Goal: Navigation & Orientation: Find specific page/section

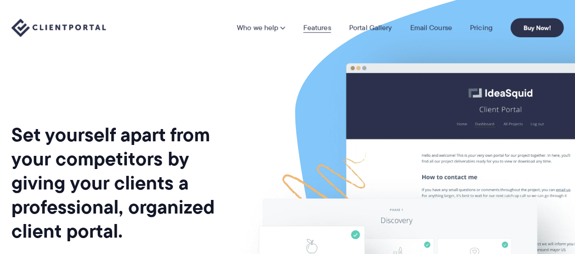
click at [321, 28] on link "Features" at bounding box center [317, 27] width 28 height 7
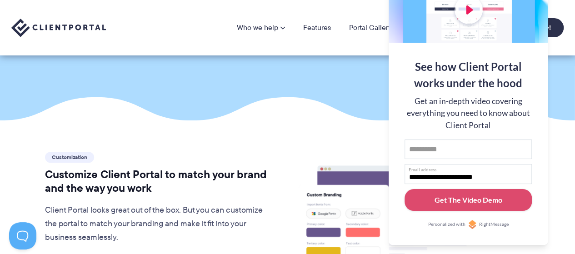
scroll to position [144, 0]
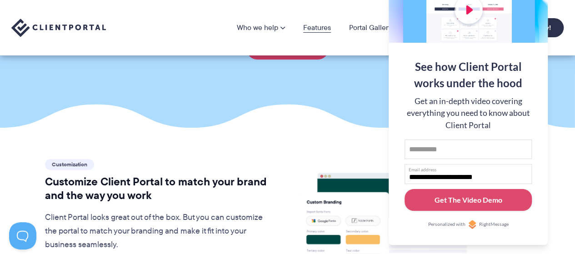
click at [319, 31] on link "Features" at bounding box center [317, 27] width 28 height 7
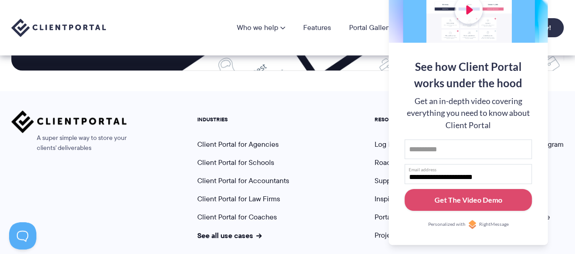
scroll to position [2526, 0]
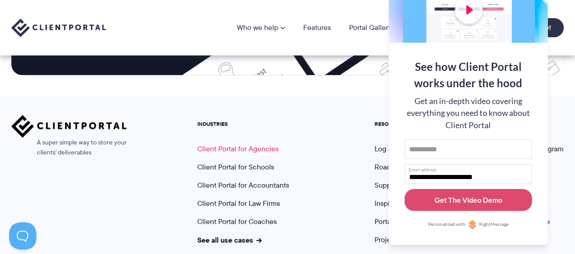
click at [247, 143] on link "Client Portal for Agencies" at bounding box center [237, 148] width 81 height 10
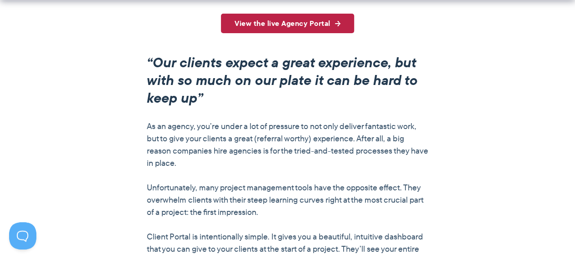
scroll to position [722, 0]
click at [313, 24] on link "View the live Agency Portal" at bounding box center [287, 23] width 133 height 20
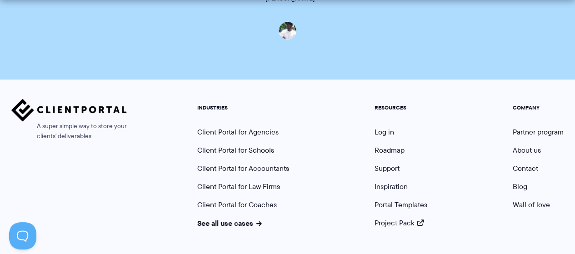
scroll to position [2253, 0]
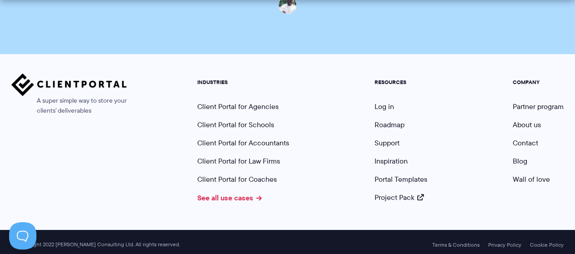
click at [237, 195] on link "See all use cases" at bounding box center [229, 197] width 65 height 11
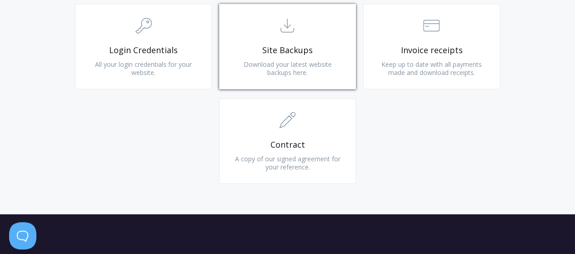
scroll to position [915, 0]
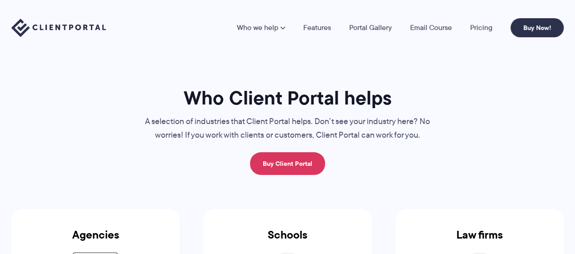
click at [244, 131] on p "A selection of industries that Client Portal helps. Don’t see your industry her…" at bounding box center [287, 128] width 304 height 27
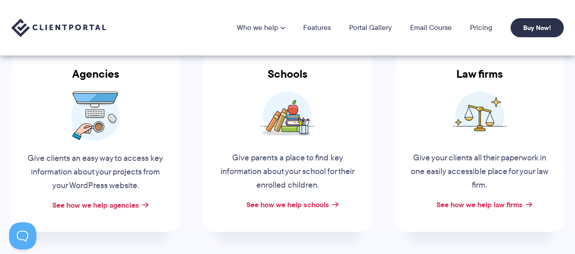
scroll to position [160, 0]
click at [463, 206] on link "See how we help law firms" at bounding box center [479, 204] width 86 height 11
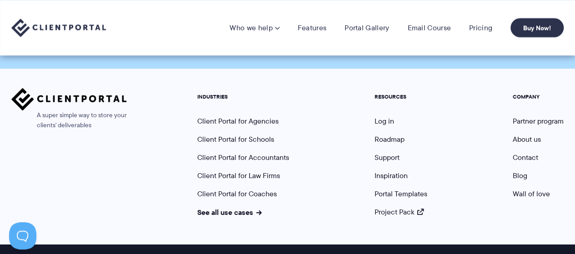
scroll to position [2119, 0]
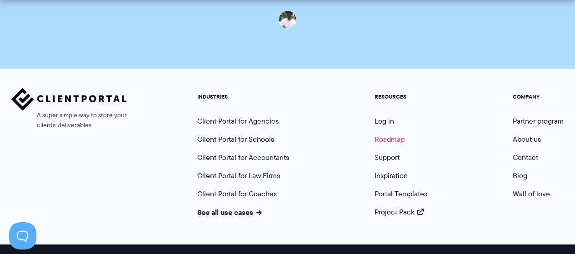
click at [384, 137] on link "Roadmap" at bounding box center [389, 139] width 30 height 10
